Goal: Task Accomplishment & Management: Manage account settings

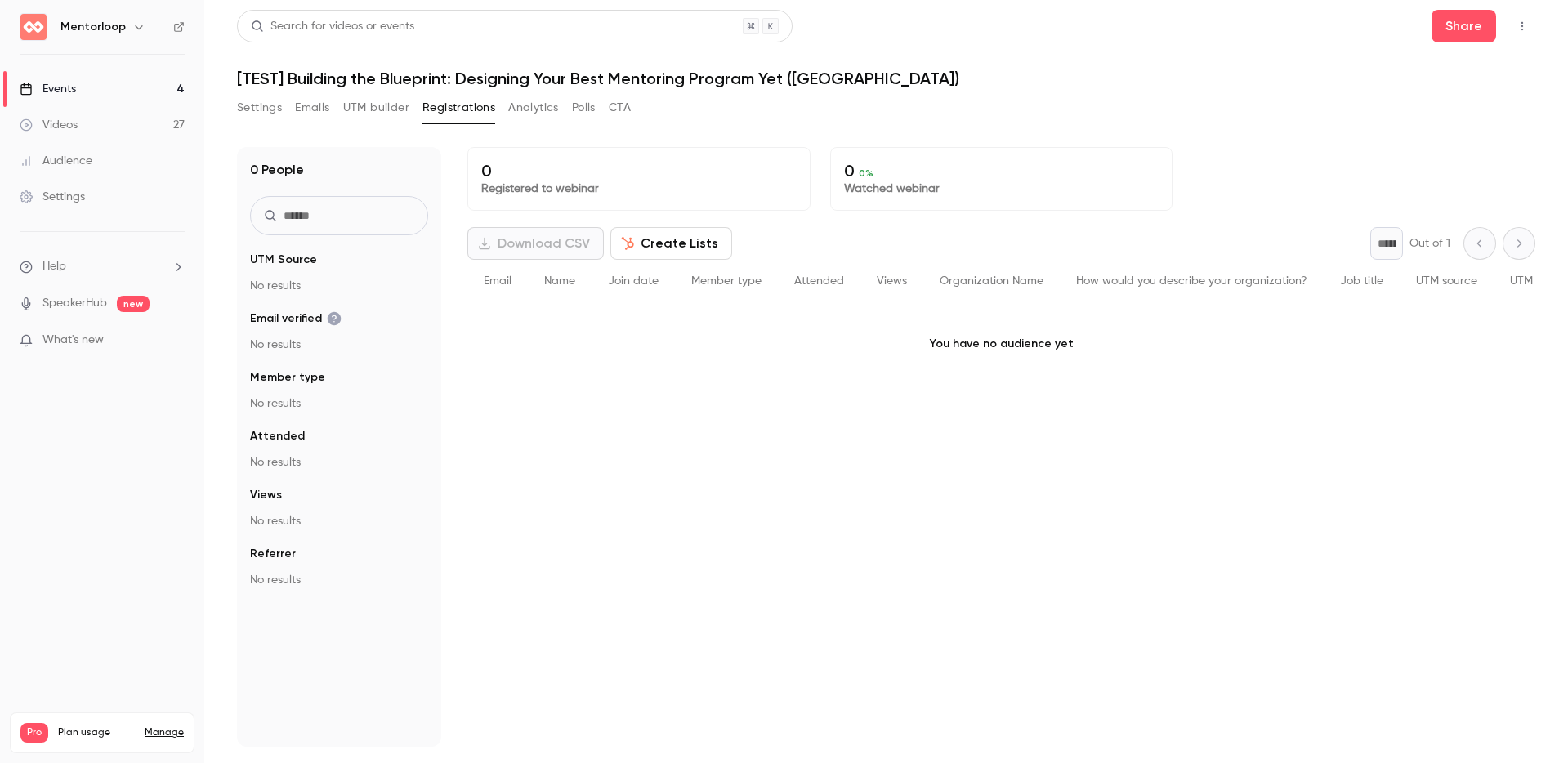
click at [87, 93] on link "Events 4" at bounding box center [102, 89] width 204 height 36
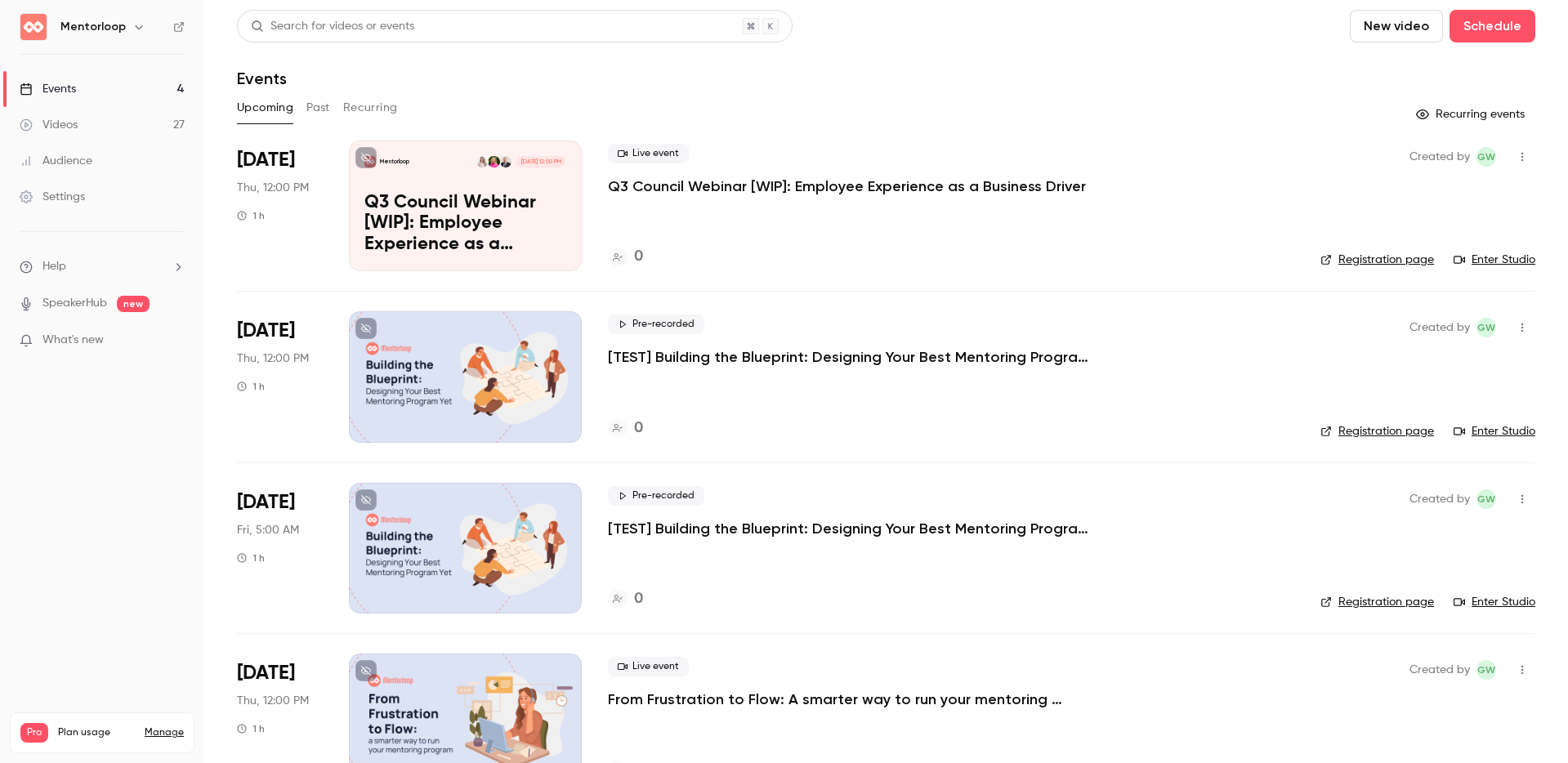
click at [437, 226] on p "Q3 Council Webinar [WIP]: Employee Experience as a Business Driver" at bounding box center [465, 224] width 201 height 63
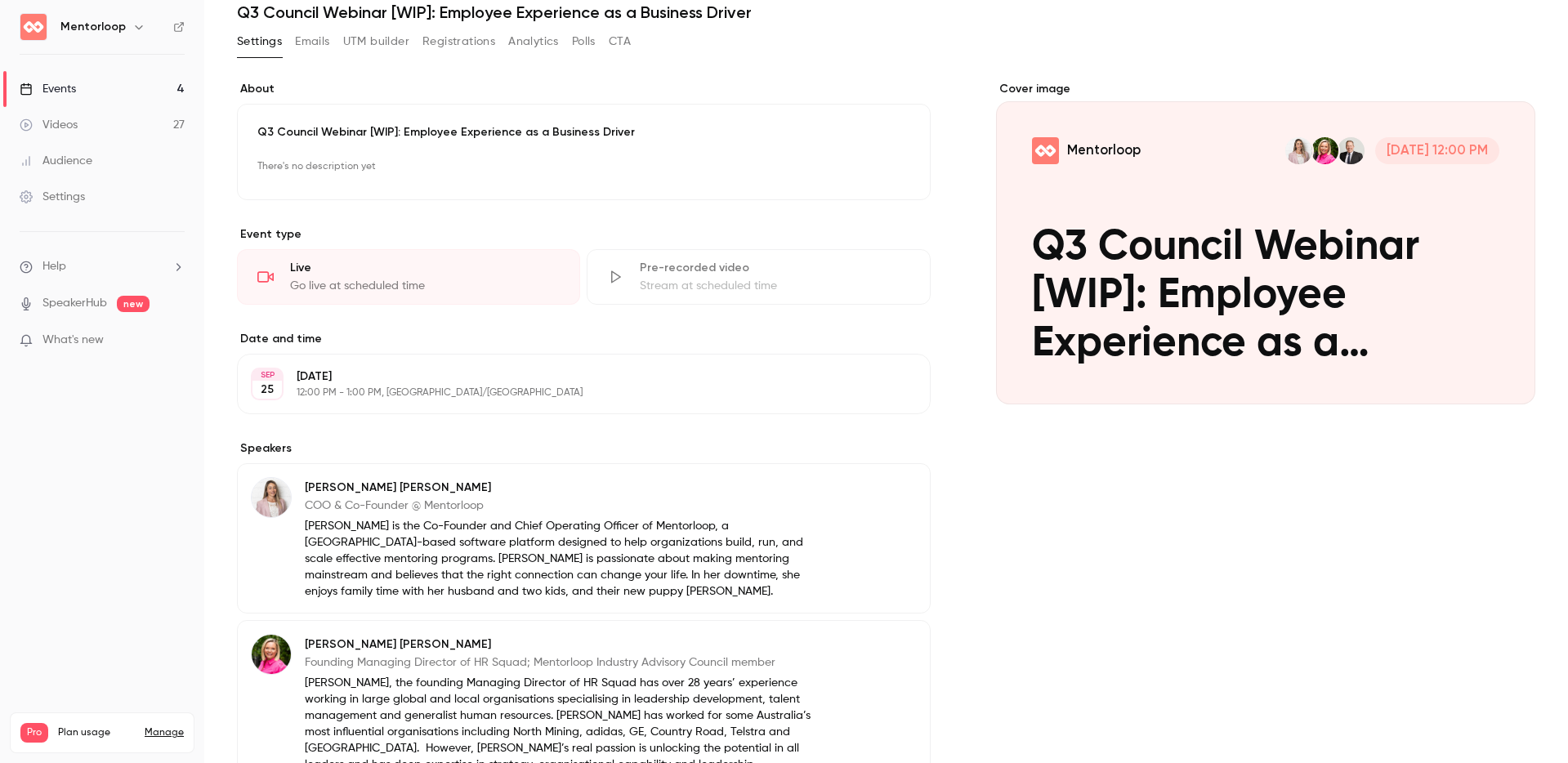
scroll to position [231, 0]
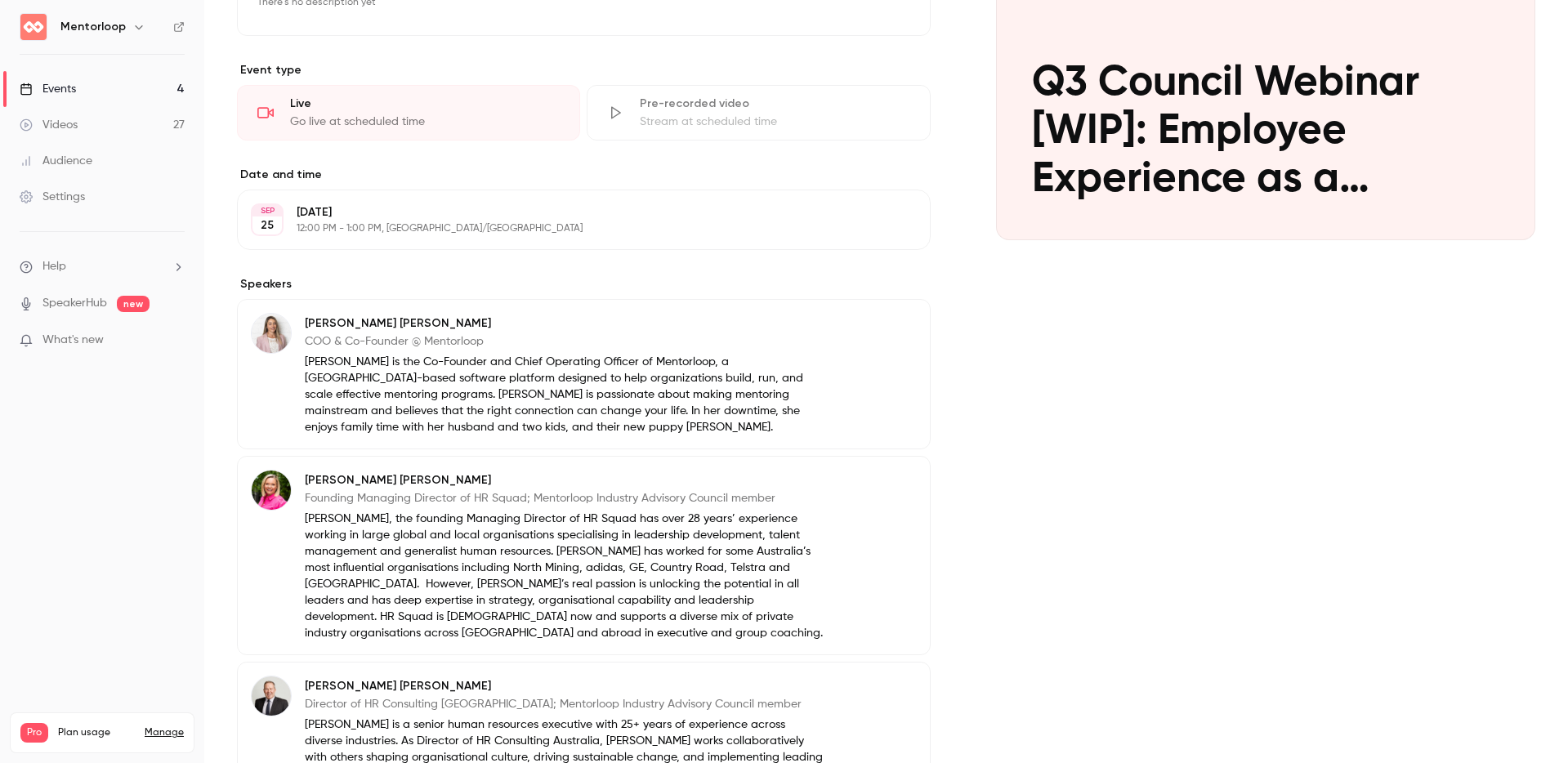
click at [449, 217] on p "[DATE]" at bounding box center [570, 212] width 547 height 16
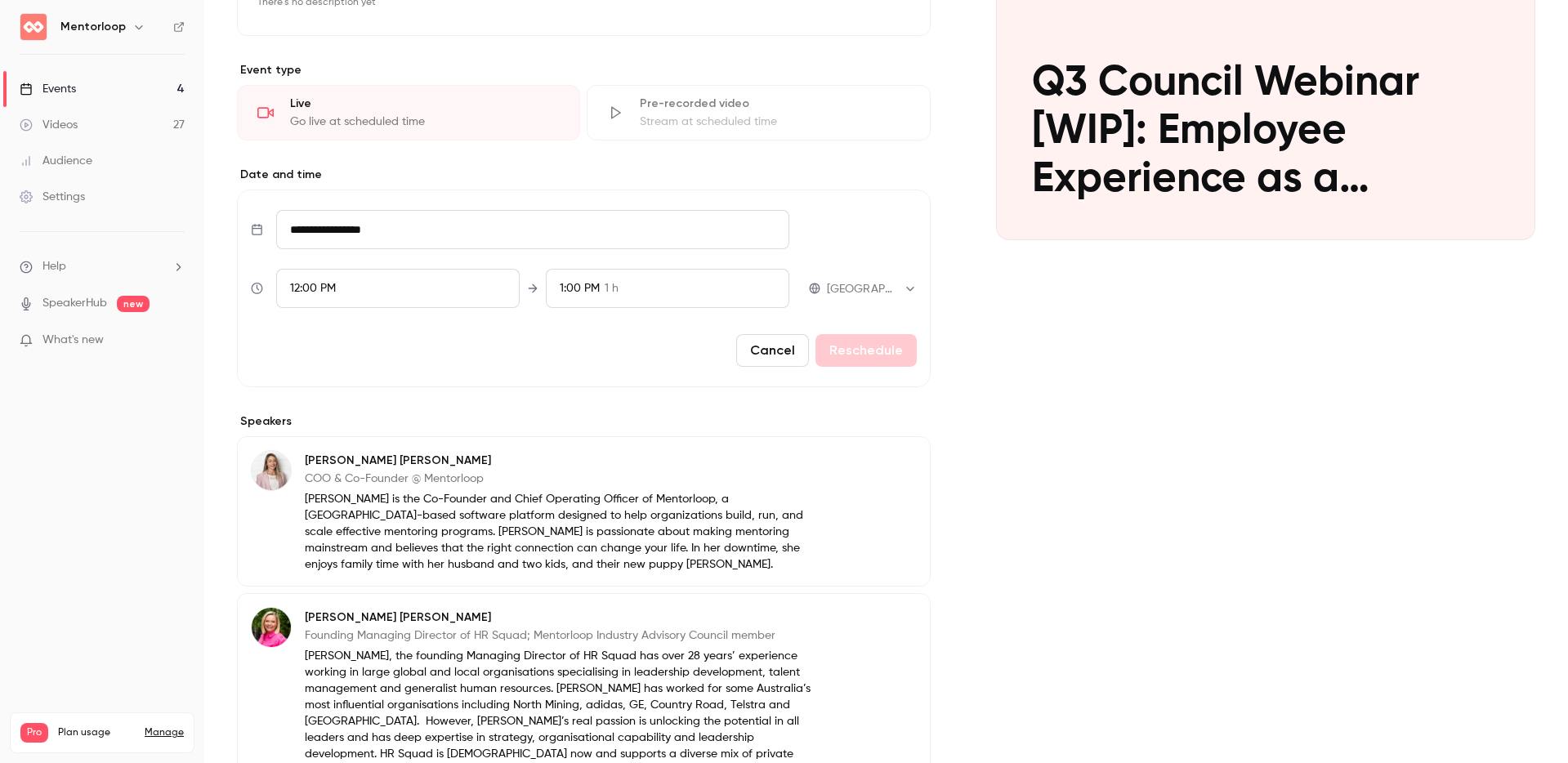
click at [438, 229] on input "**********" at bounding box center [532, 229] width 513 height 39
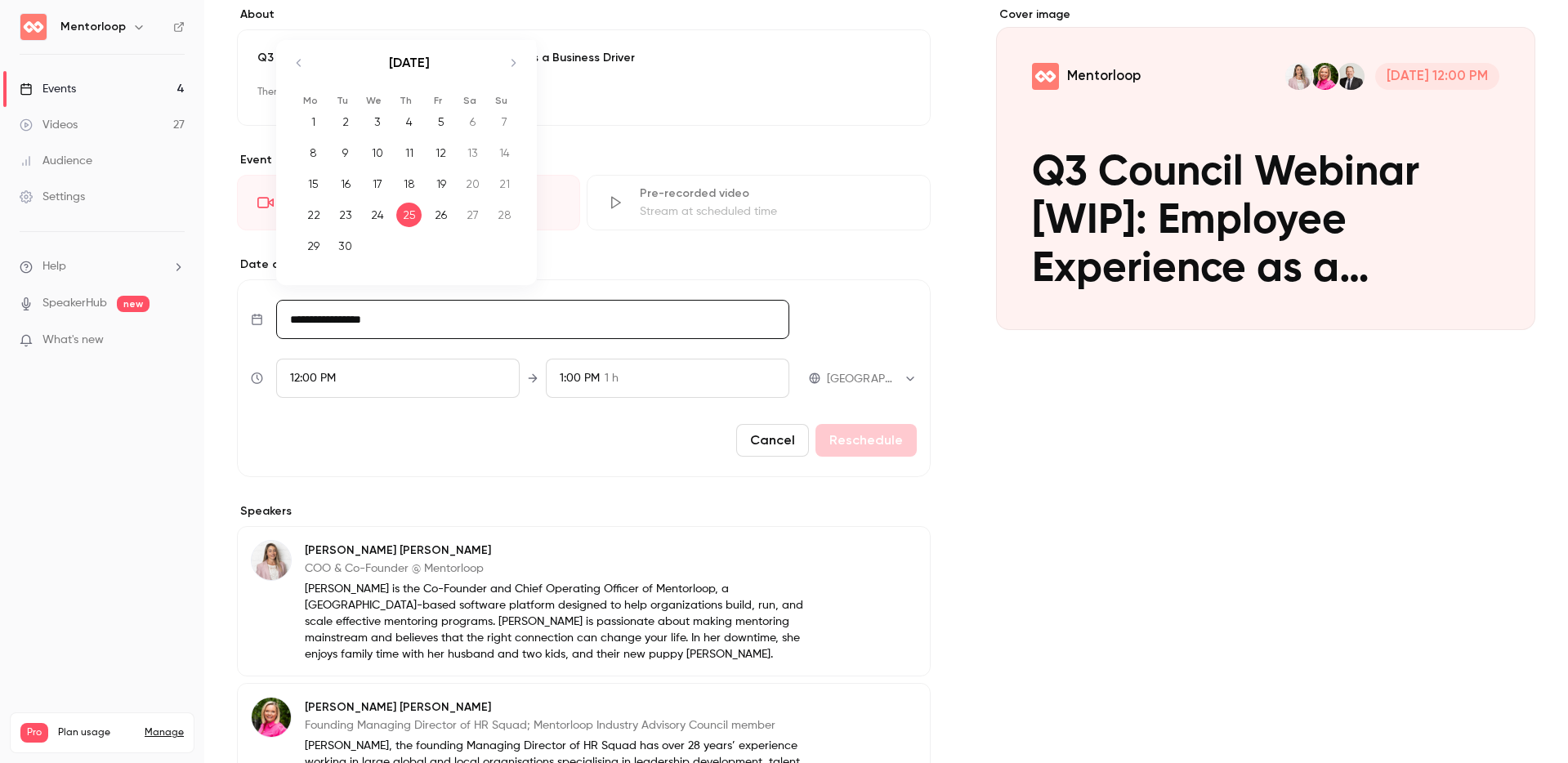
scroll to position [120, 0]
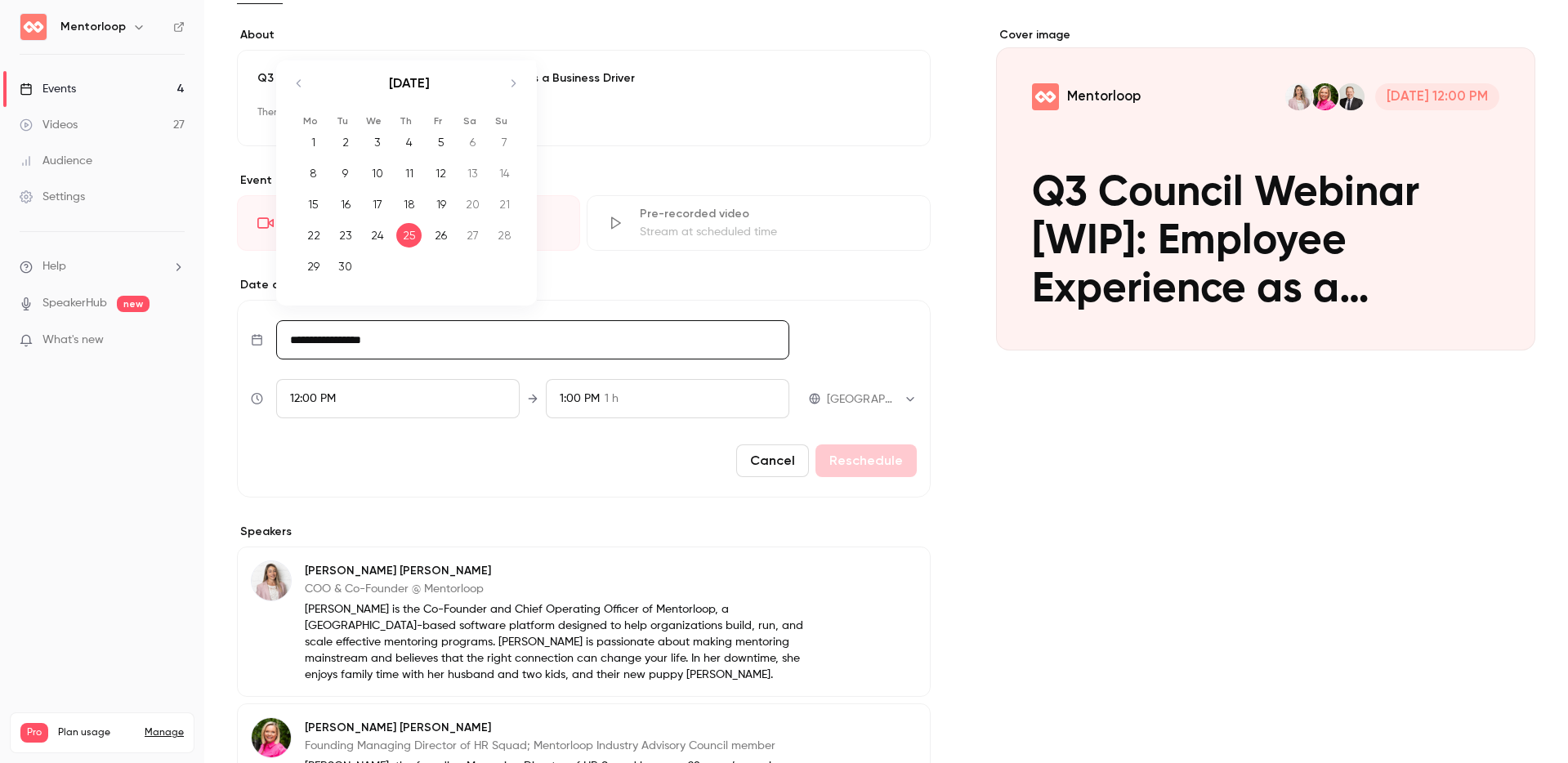
click at [517, 88] on icon "Move forward to switch to the next month." at bounding box center [513, 83] width 20 height 20
click at [382, 268] on div "29" at bounding box center [377, 266] width 25 height 24
type input "**********"
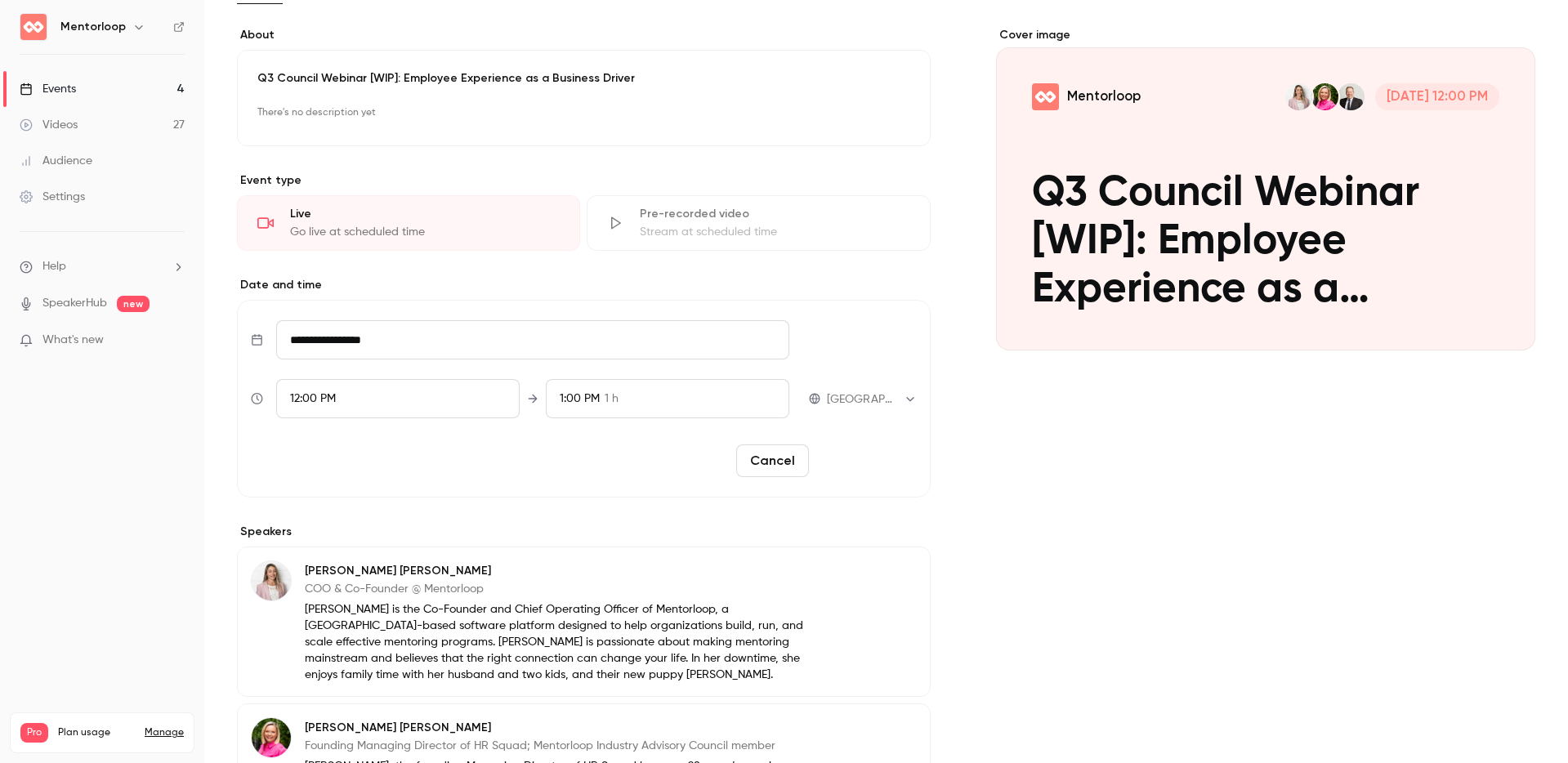
click at [878, 465] on button "Reschedule" at bounding box center [865, 461] width 101 height 33
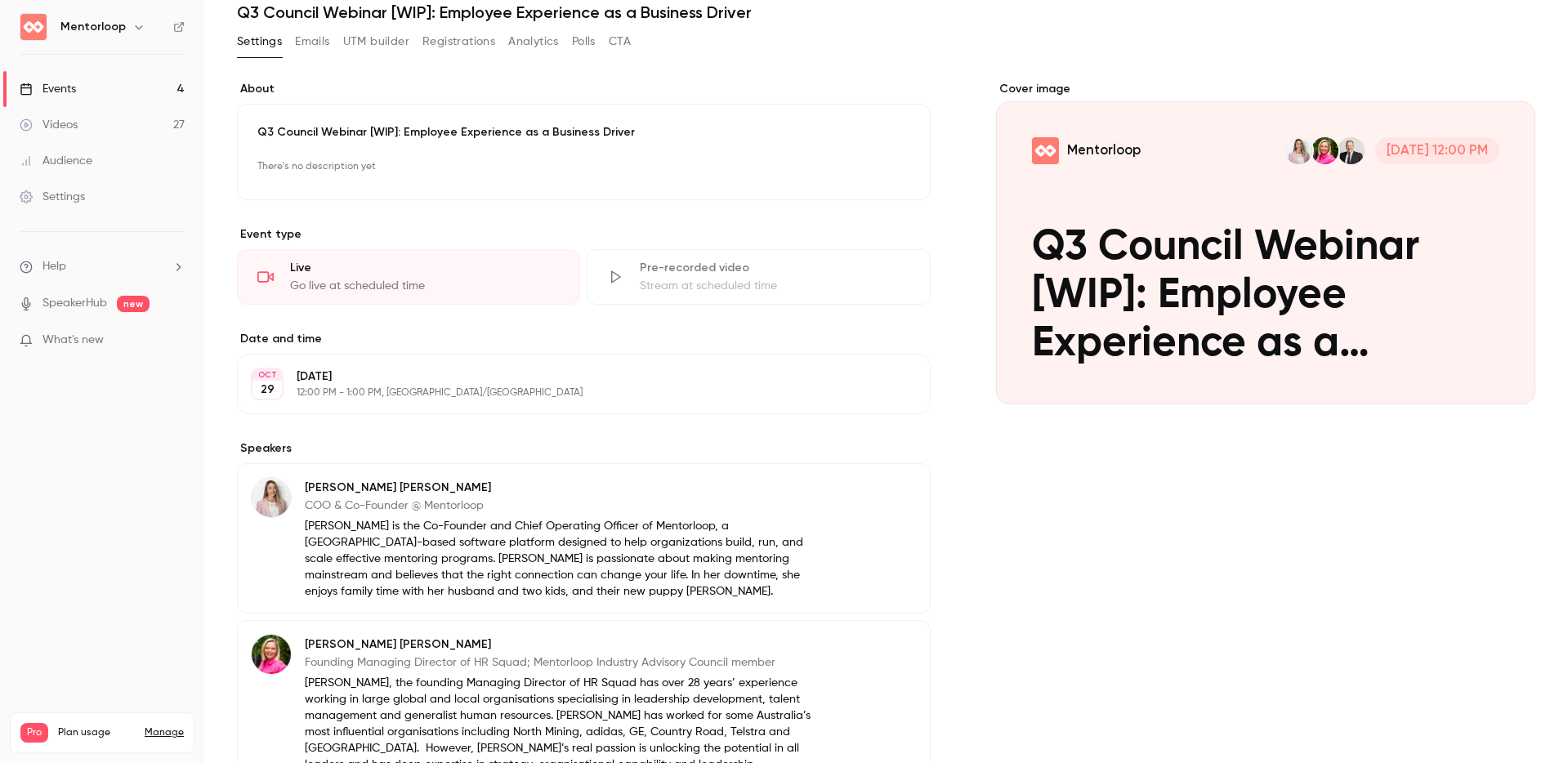
scroll to position [0, 0]
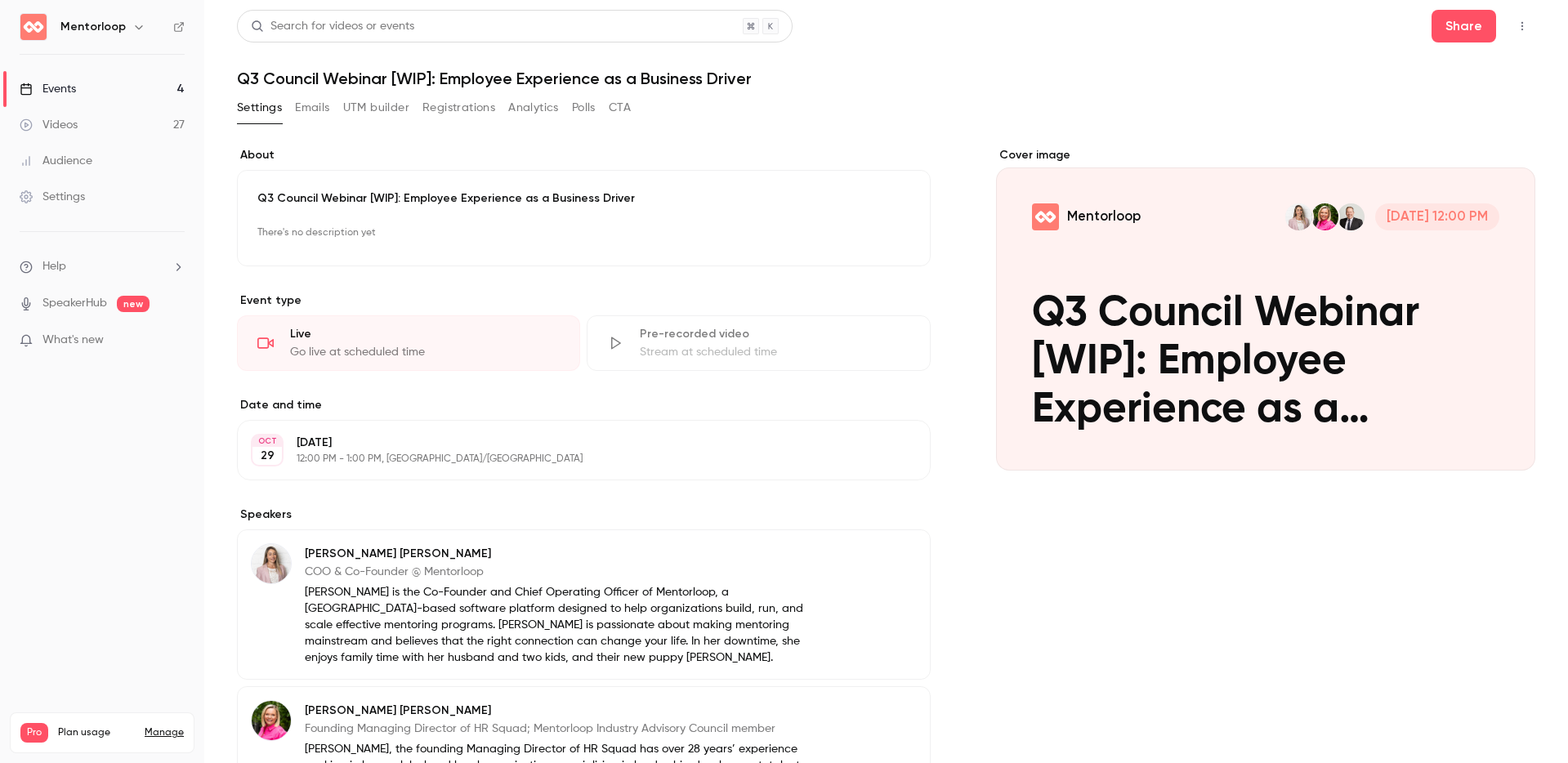
click at [59, 126] on div "Videos" at bounding box center [48, 124] width 58 height 16
